Goal: Task Accomplishment & Management: Use online tool/utility

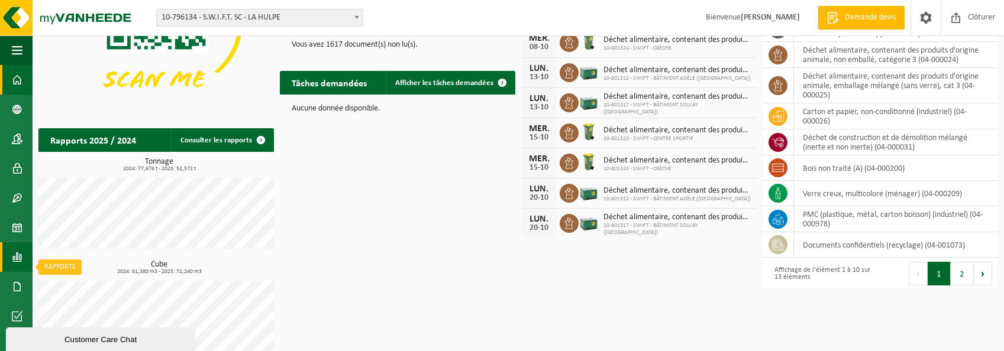
scroll to position [171, 0]
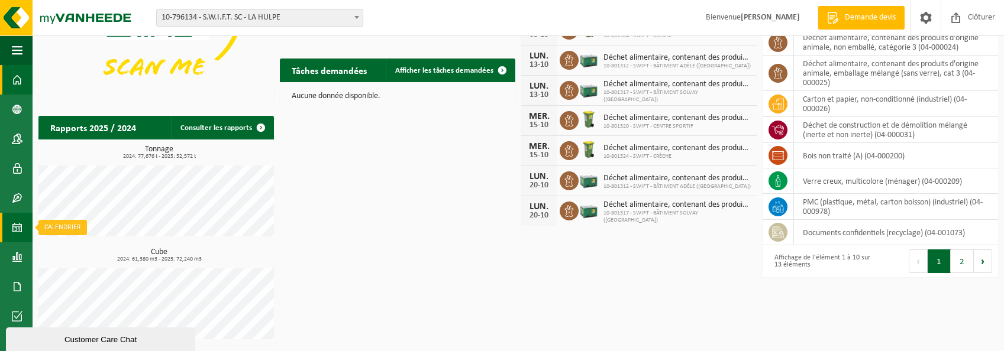
click at [15, 230] on span at bounding box center [17, 228] width 11 height 30
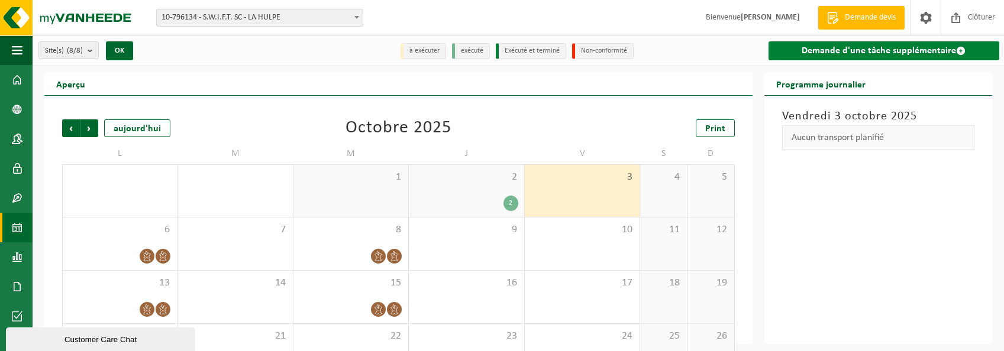
click at [919, 49] on link "Demande d'une tâche supplémentaire" at bounding box center [883, 50] width 231 height 19
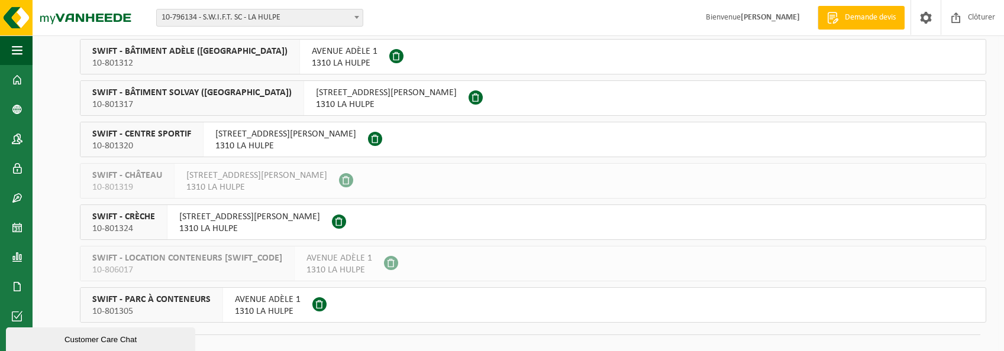
scroll to position [137, 0]
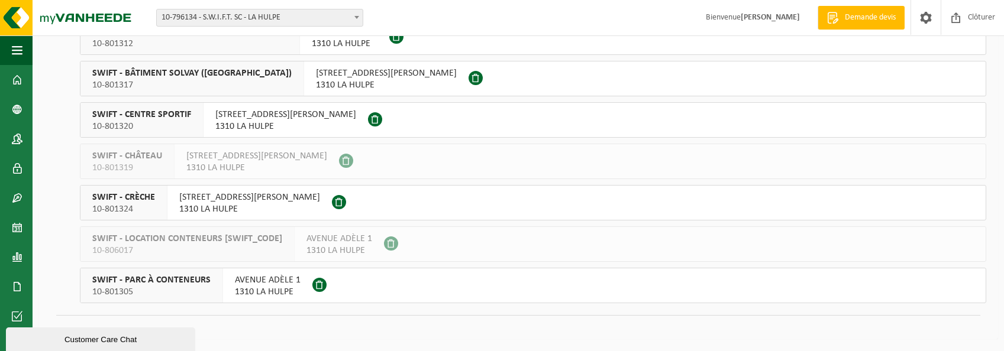
click at [163, 277] on span "SWIFT - PARC À CONTENEURS" at bounding box center [151, 280] width 118 height 12
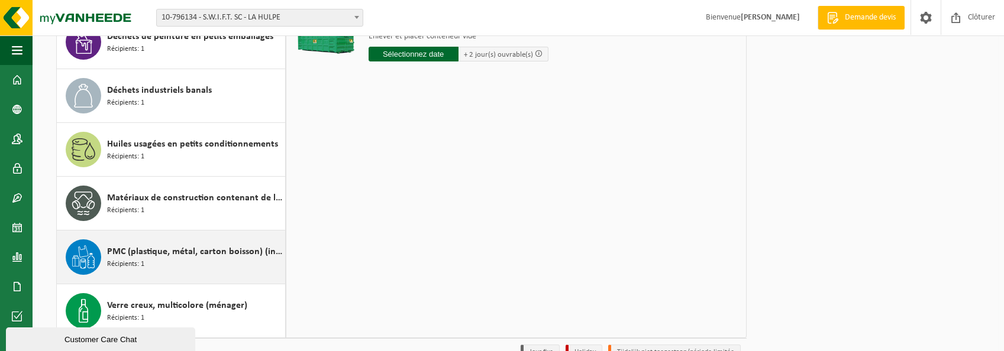
scroll to position [177, 0]
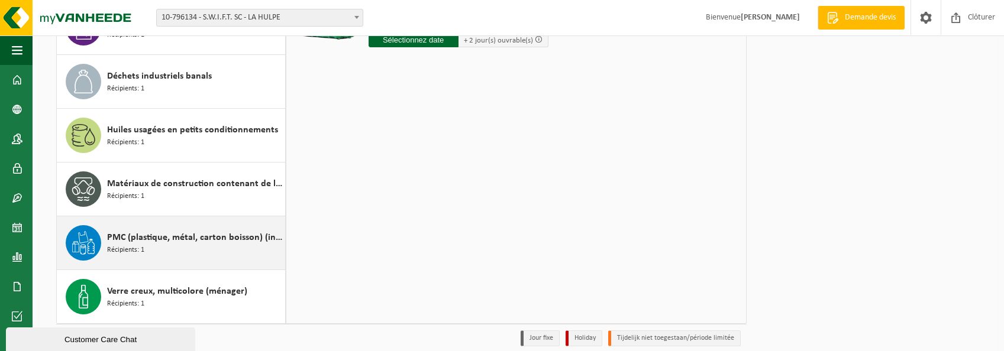
click at [159, 237] on span "PMC (plastique, métal, carton boisson) (industriel)" at bounding box center [194, 238] width 175 height 14
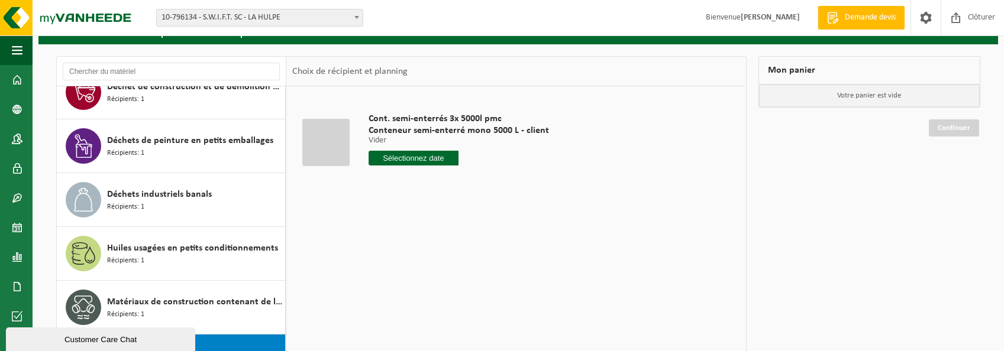
scroll to position [0, 0]
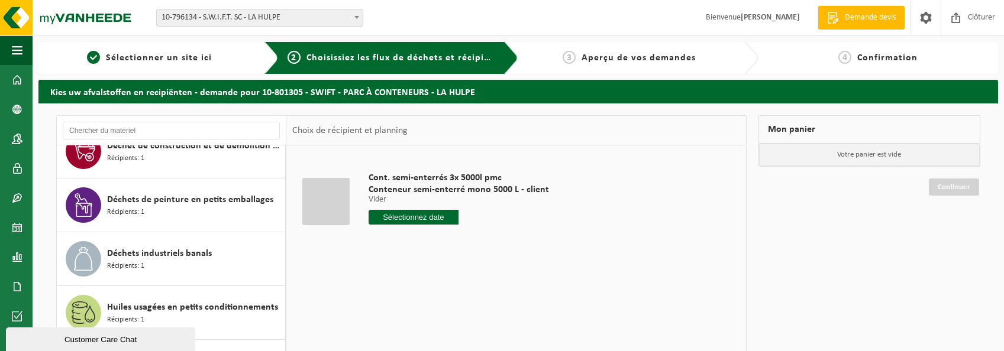
click at [428, 218] on input "text" at bounding box center [414, 217] width 91 height 15
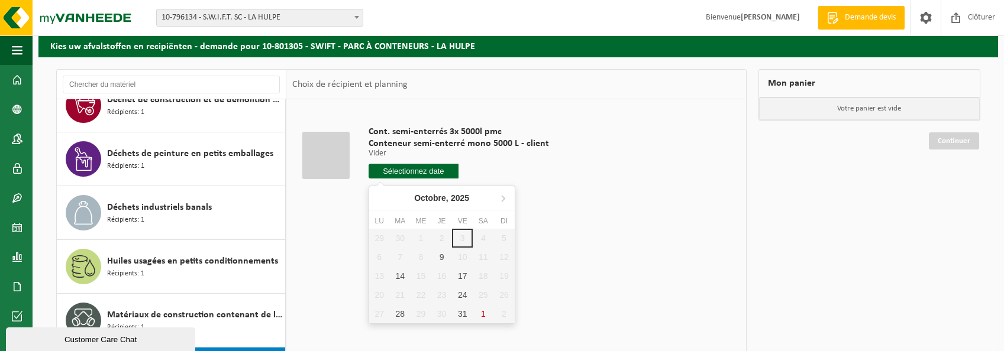
scroll to position [59, 0]
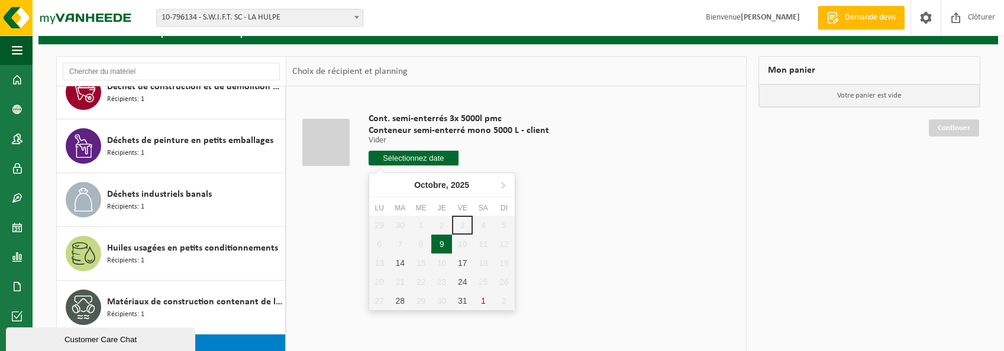
click at [440, 246] on div "9" at bounding box center [441, 244] width 21 height 19
type input "à partir de [DATE]"
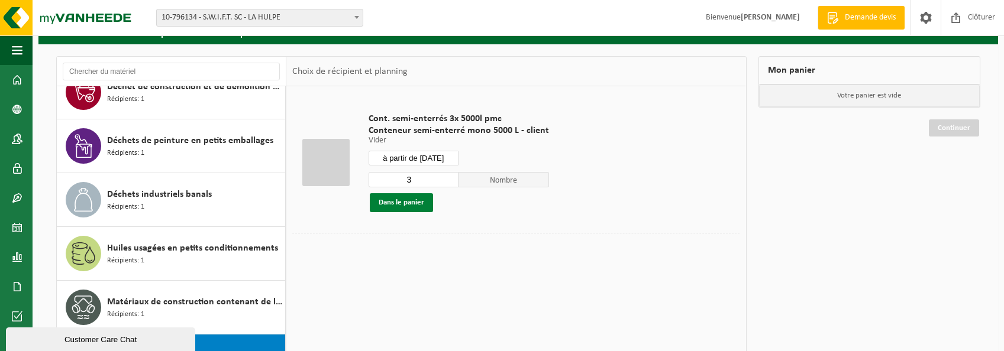
click at [418, 207] on button "Dans le panier" at bounding box center [401, 202] width 63 height 19
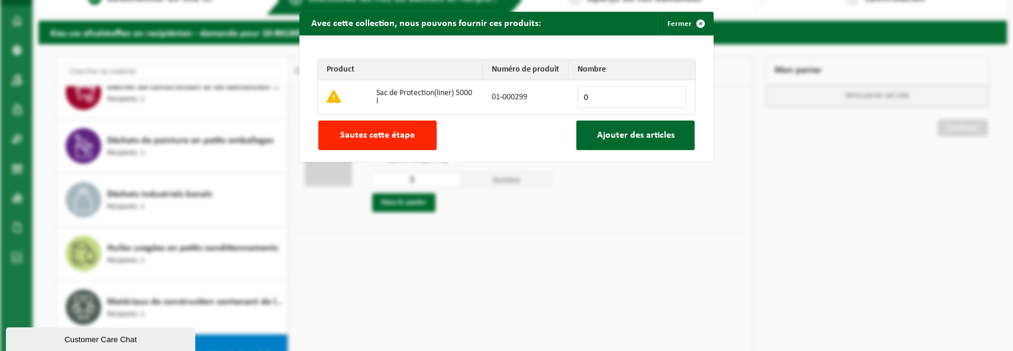
drag, startPoint x: 606, startPoint y: 94, endPoint x: 536, endPoint y: 94, distance: 70.4
click at [538, 94] on tr "Sac de Protection(liner) 5000 l 01-000299 0" at bounding box center [506, 97] width 377 height 34
type input "3"
click at [615, 136] on span "Ajouter des articles" at bounding box center [635, 135] width 77 height 9
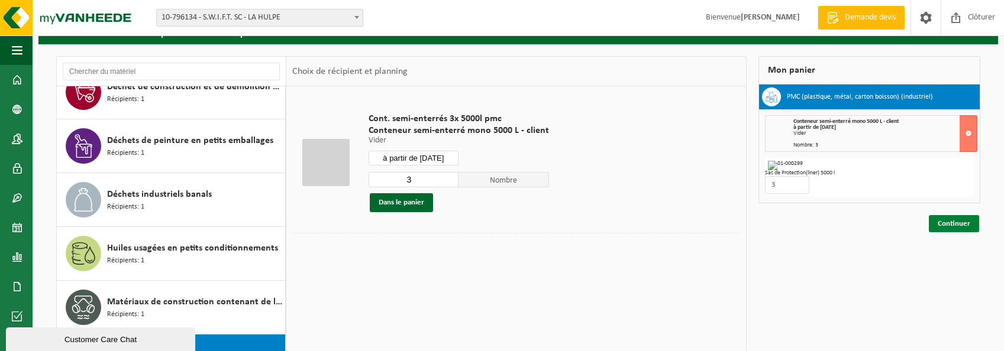
click at [957, 226] on link "Continuer" at bounding box center [954, 223] width 50 height 17
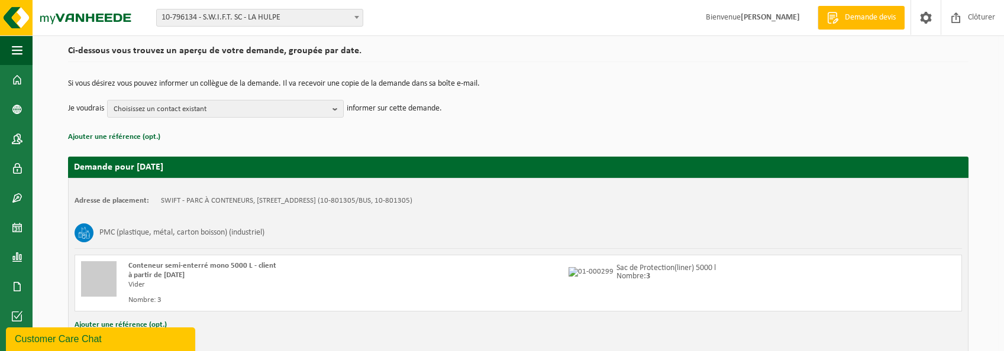
scroll to position [156, 0]
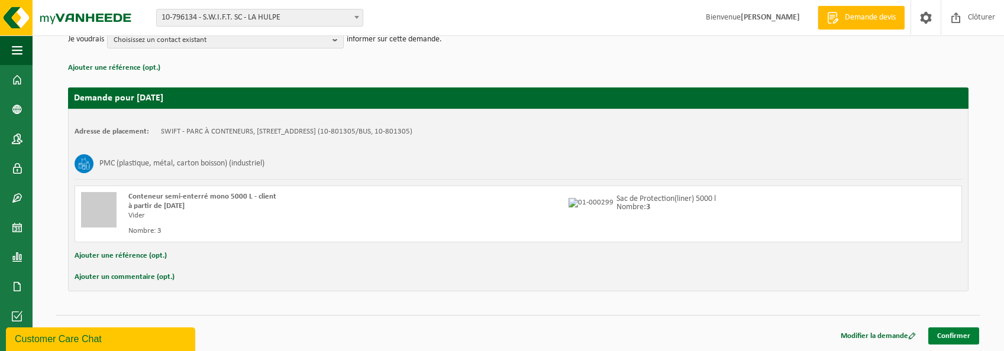
click at [963, 335] on link "Confirmer" at bounding box center [953, 336] width 51 height 17
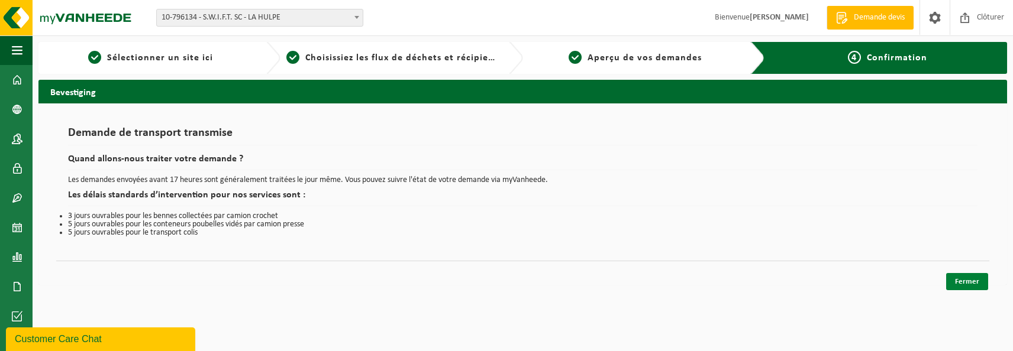
click at [949, 282] on link "Fermer" at bounding box center [967, 281] width 42 height 17
